Goal: Information Seeking & Learning: Check status

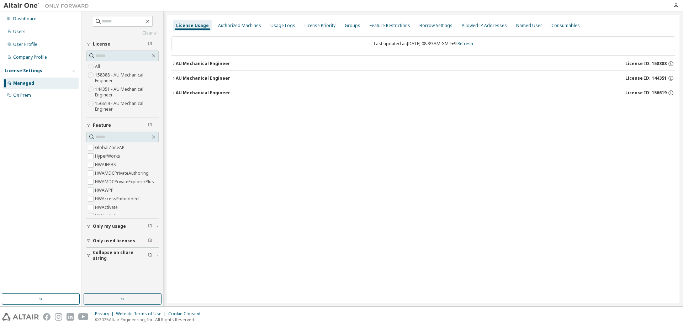
click at [173, 63] on icon "button" at bounding box center [174, 64] width 4 height 4
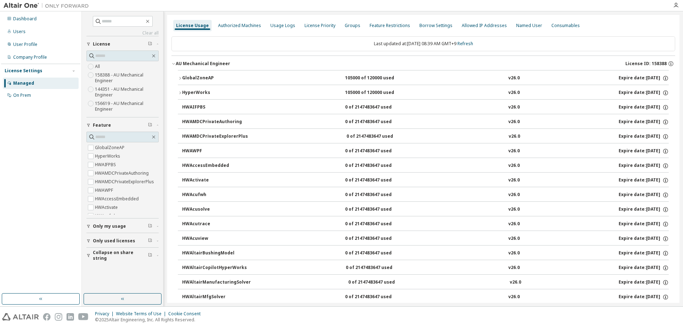
click at [180, 78] on icon "button" at bounding box center [180, 78] width 4 height 4
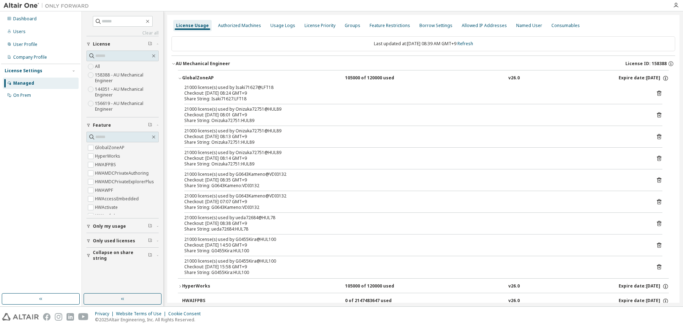
click at [274, 220] on div "21000 license(s) used by ueda72684@HUL78" at bounding box center [414, 218] width 461 height 6
drag, startPoint x: 263, startPoint y: 227, endPoint x: 232, endPoint y: 222, distance: 30.7
click at [232, 222] on div "21000 license(s) used by ueda72684@HUL78 Checkout: [DATE] 08:38 GMT+9 Share Str…" at bounding box center [414, 223] width 461 height 17
click at [238, 220] on div "21000 license(s) used by ueda72684@HUL78" at bounding box center [414, 218] width 461 height 6
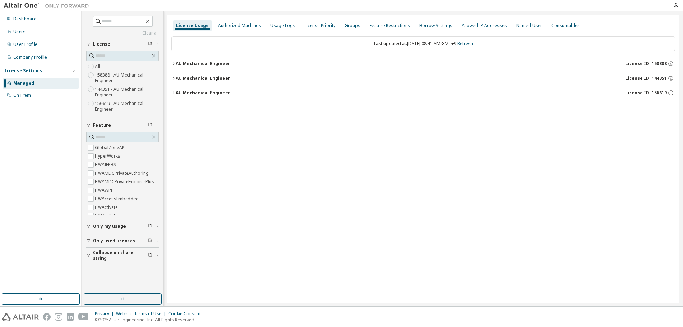
click at [208, 66] on div "AU Mechanical Engineer" at bounding box center [203, 64] width 54 height 6
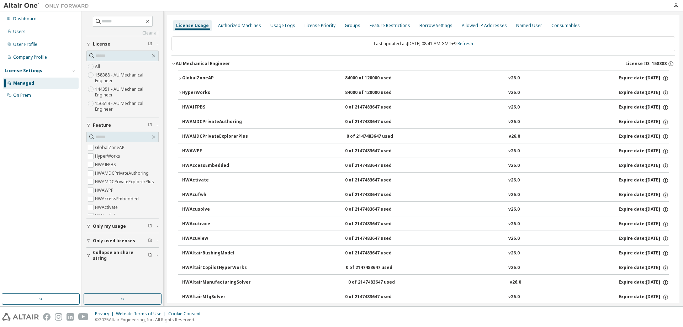
click at [189, 75] on div "GlobalZoneAP" at bounding box center [214, 78] width 64 height 6
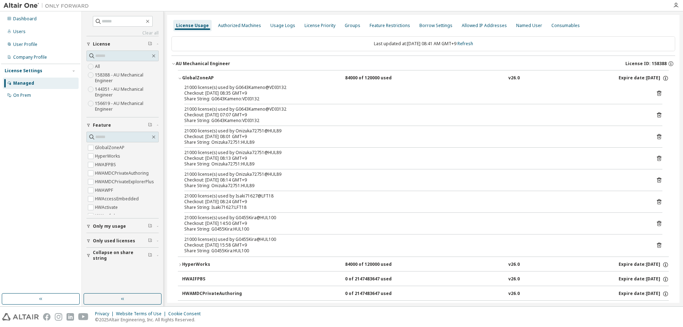
click at [236, 65] on div "AU Mechanical Engineer License ID: 158388" at bounding box center [426, 64] width 500 height 6
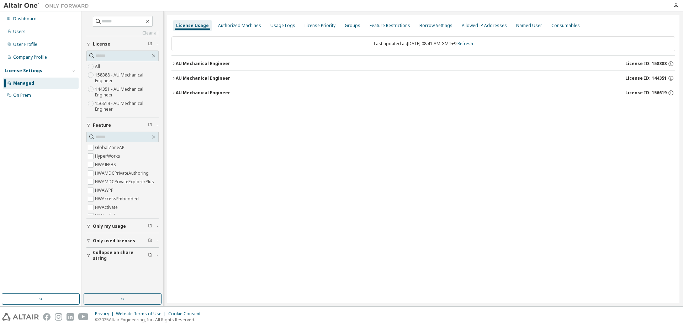
click at [236, 65] on div "AU Mechanical Engineer License ID: 158388" at bounding box center [426, 64] width 500 height 6
click at [177, 62] on div "AU Mechanical Engineer" at bounding box center [203, 64] width 54 height 6
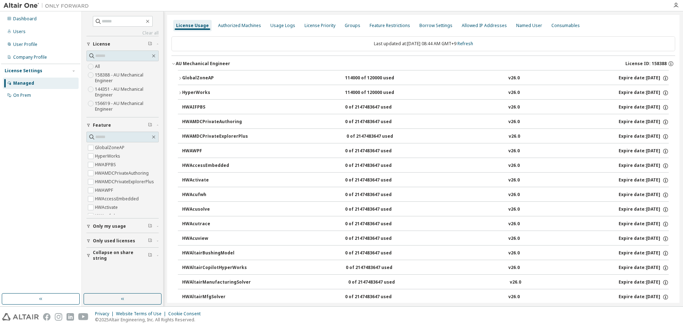
click at [194, 78] on div "GlobalZoneAP" at bounding box center [214, 78] width 64 height 6
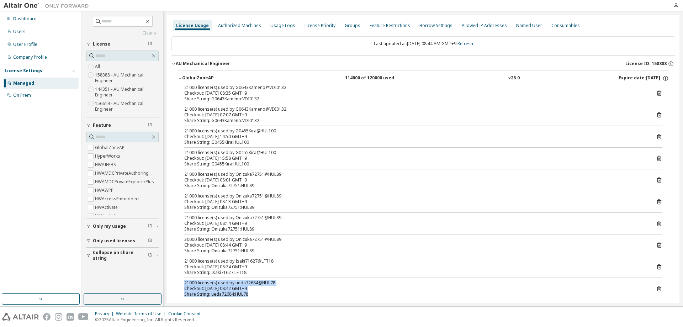
drag, startPoint x: 257, startPoint y: 294, endPoint x: 184, endPoint y: 280, distance: 73.5
click at [184, 280] on div "21000 license(s) used by ueda72684@HUL78 Checkout: 2025-10-10 08:42 GMT+9 Share…" at bounding box center [414, 288] width 461 height 17
click at [263, 290] on div "Checkout: 2025-10-10 08:42 GMT+9" at bounding box center [414, 289] width 461 height 6
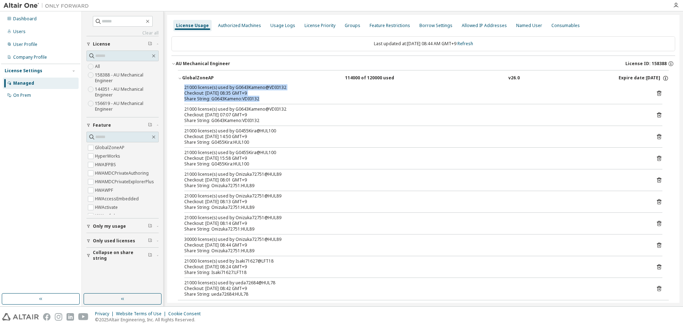
drag, startPoint x: 267, startPoint y: 99, endPoint x: 168, endPoint y: 90, distance: 99.4
click at [268, 93] on div "Checkout: [DATE] 08:35 GMT+9" at bounding box center [414, 93] width 461 height 6
drag, startPoint x: 270, startPoint y: 101, endPoint x: 170, endPoint y: 82, distance: 101.2
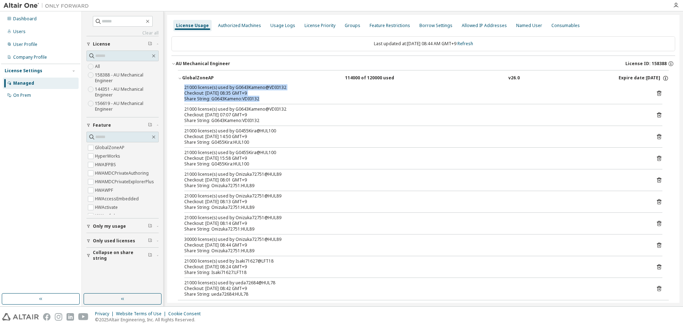
click at [240, 88] on div "21000 license(s) used by G0643Kameno@VDI0132" at bounding box center [414, 88] width 461 height 6
drag, startPoint x: 264, startPoint y: 101, endPoint x: 176, endPoint y: 89, distance: 88.3
click at [248, 94] on div "Checkout: [DATE] 08:35 GMT+9" at bounding box center [414, 93] width 461 height 6
click at [181, 78] on icon "button" at bounding box center [180, 78] width 4 height 4
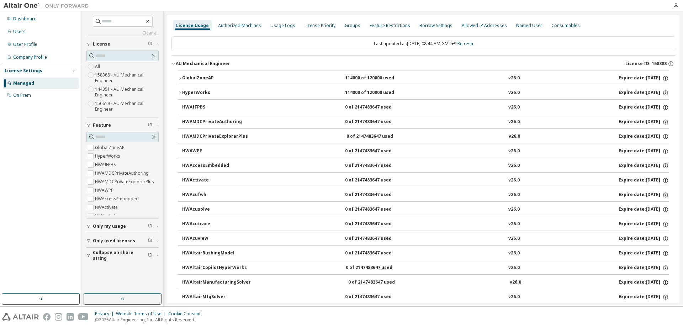
click at [181, 78] on icon "button" at bounding box center [180, 78] width 4 height 4
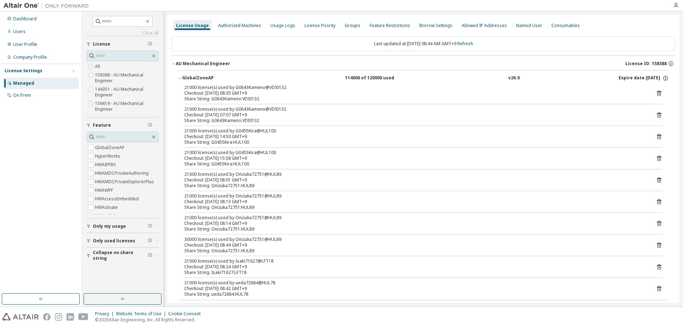
click at [181, 78] on icon "button" at bounding box center [180, 78] width 4 height 4
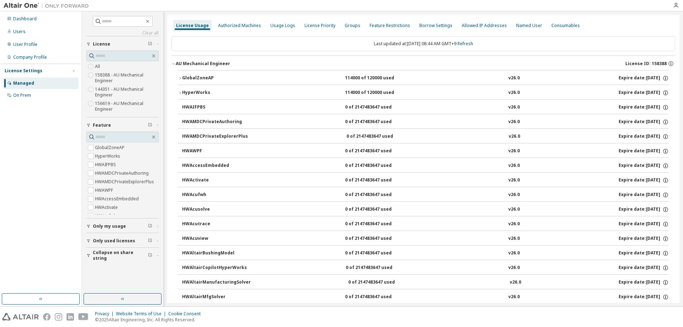
click at [181, 78] on icon "button" at bounding box center [180, 78] width 4 height 4
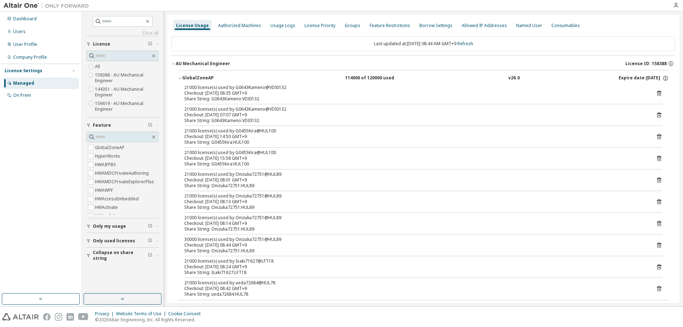
click at [179, 76] on icon "button" at bounding box center [180, 78] width 4 height 4
